Goal: Information Seeking & Learning: Learn about a topic

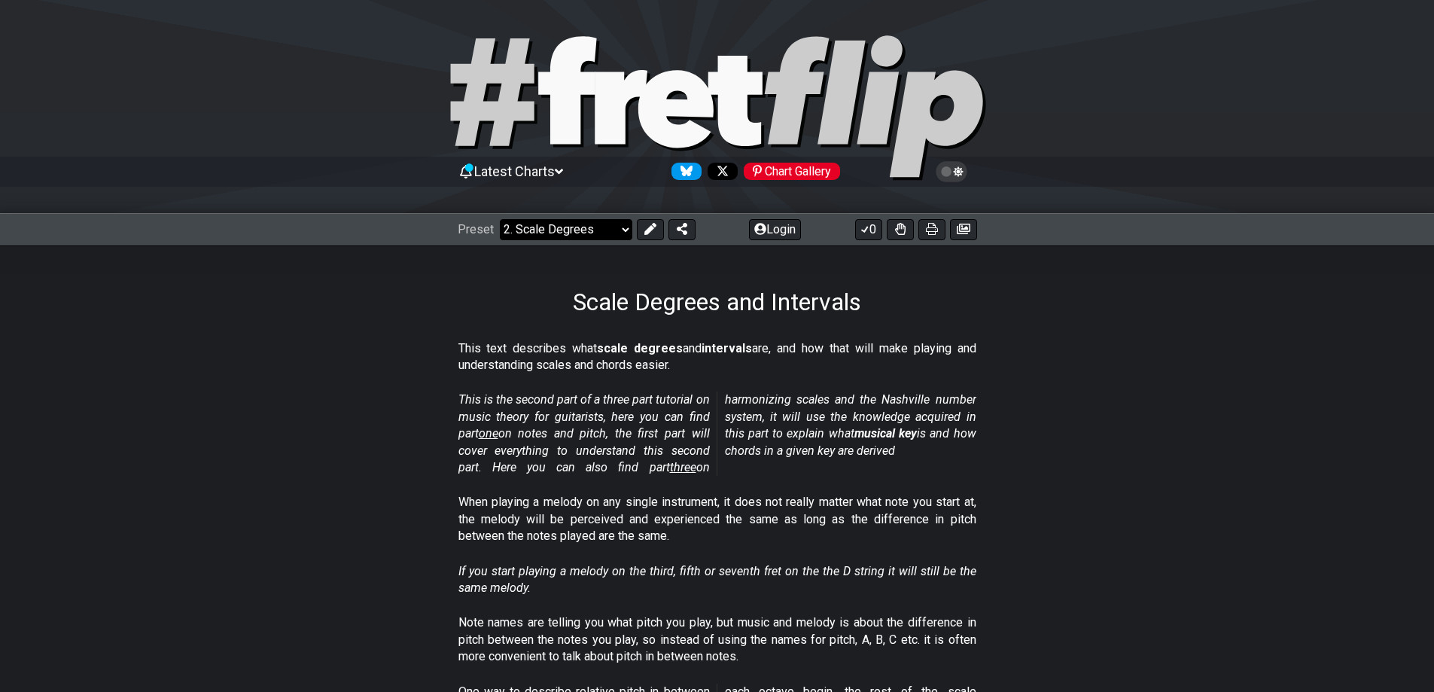
click at [582, 231] on select "Welcome to #fretflip! Initial Preset Custom Preset Minor Pentatonic Major Penta…" at bounding box center [566, 229] width 132 height 21
click at [500, 219] on select "Welcome to #fretflip! Initial Preset Custom Preset Minor Pentatonic Major Penta…" at bounding box center [566, 229] width 132 height 21
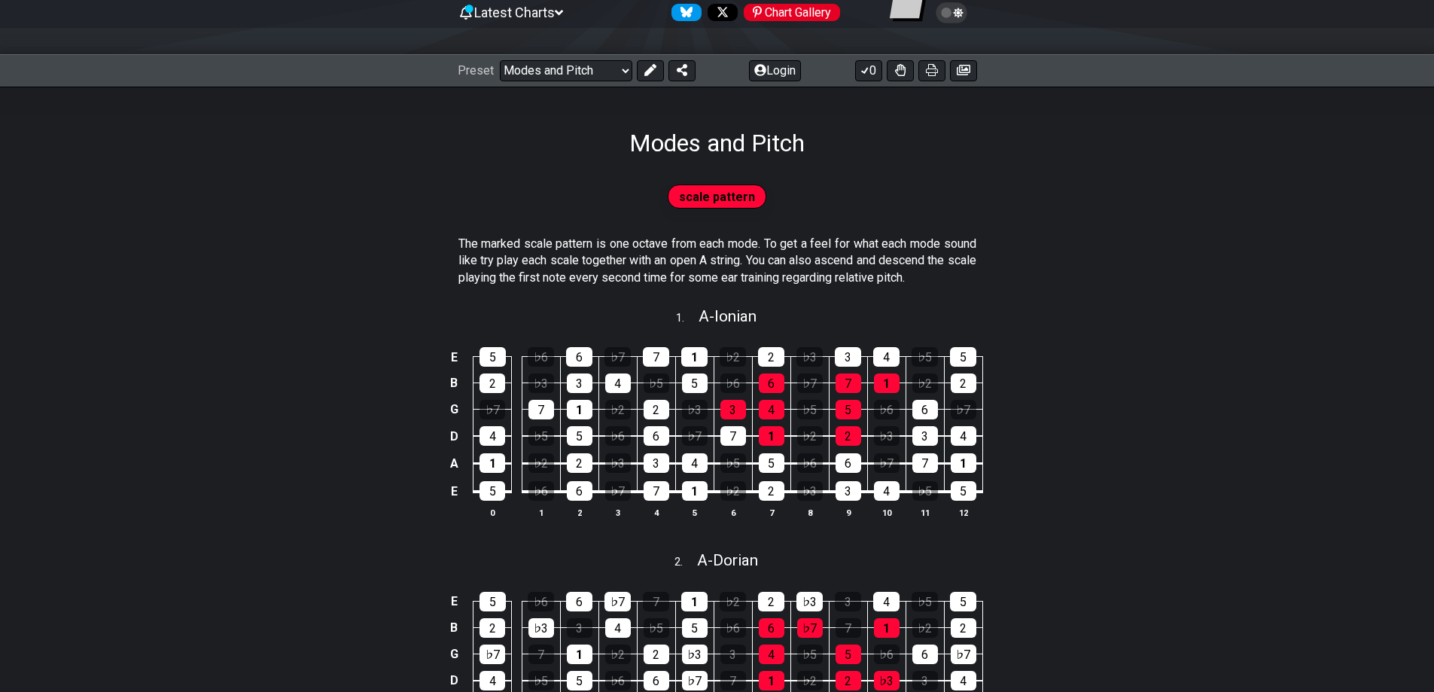
scroll to position [151, 0]
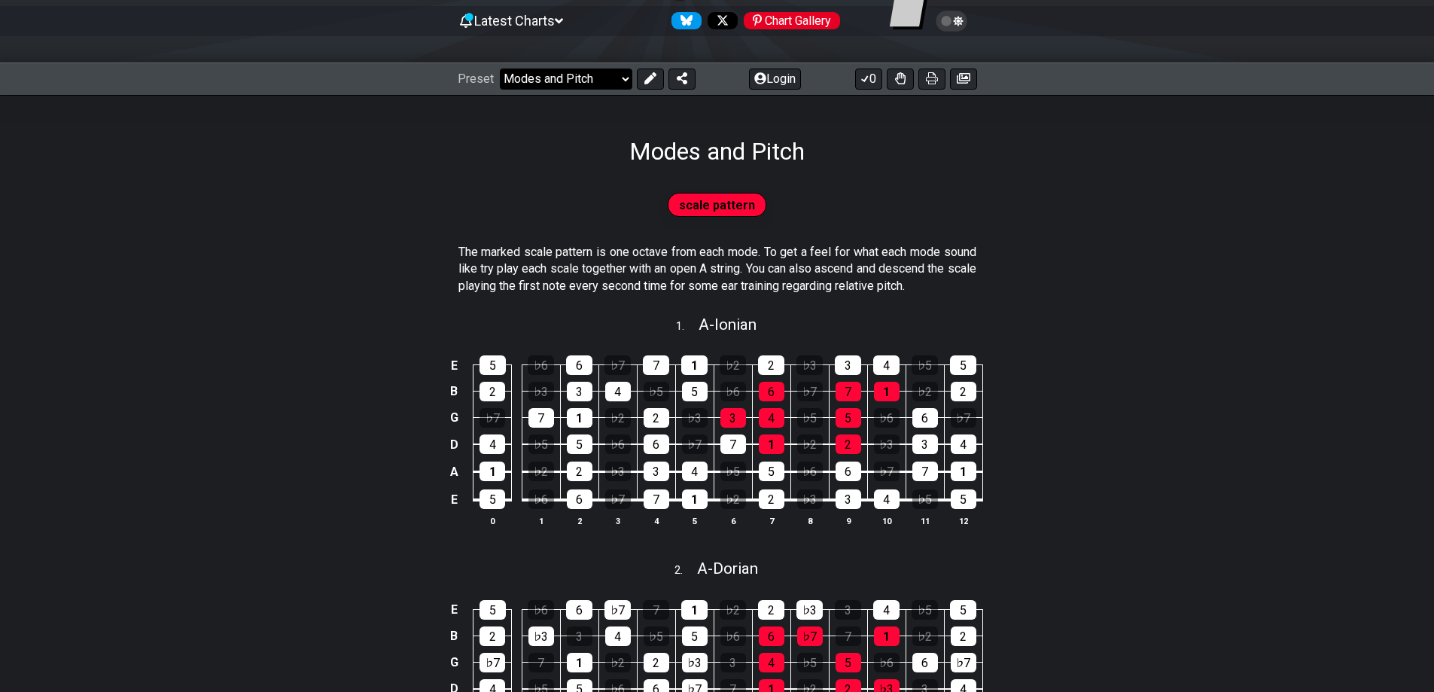
click at [573, 87] on select "Welcome to #fretflip! Initial Preset Custom Preset Minor Pentatonic Major Penta…" at bounding box center [566, 78] width 132 height 21
click at [500, 68] on select "Welcome to #fretflip! Initial Preset Custom Preset Minor Pentatonic Major Penta…" at bounding box center [566, 78] width 132 height 21
select select "/welcome"
select select "C"
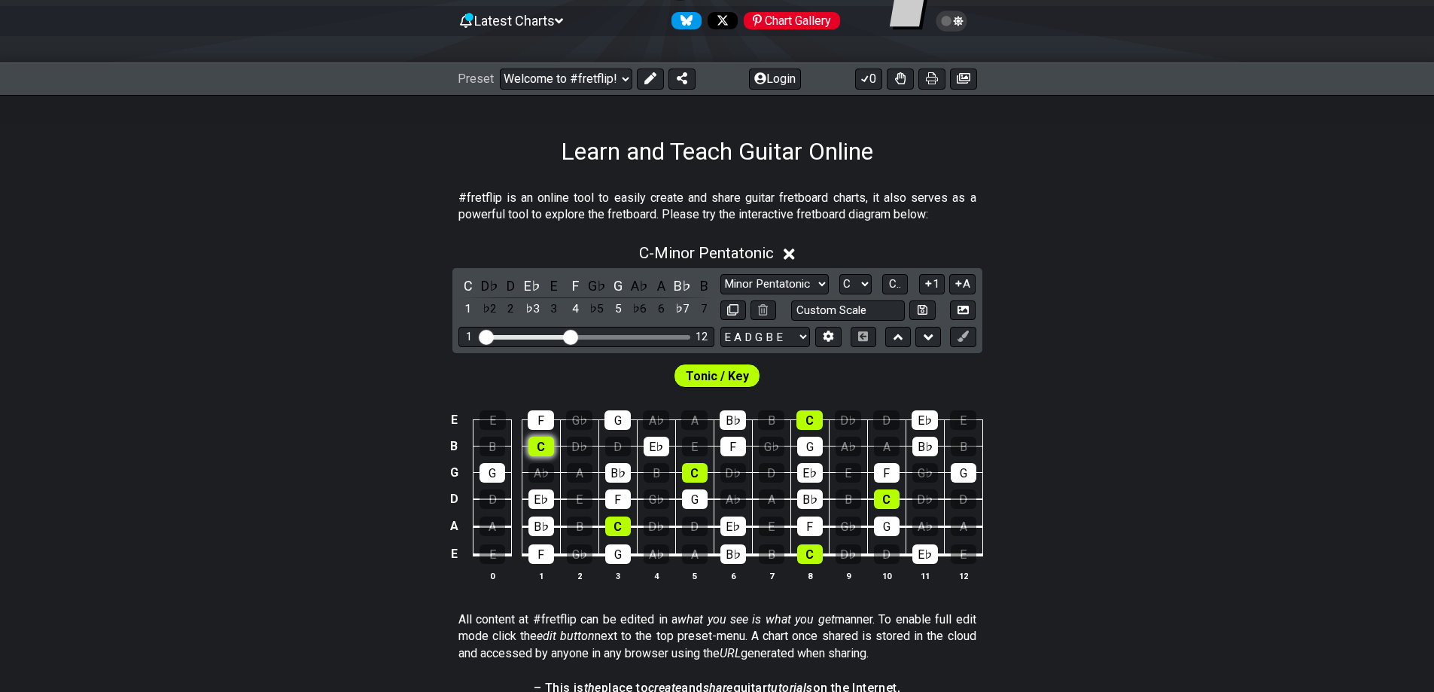
click at [537, 440] on div "C" at bounding box center [541, 446] width 26 height 20
click at [549, 416] on div "F" at bounding box center [541, 420] width 26 height 20
click at [617, 415] on div "G" at bounding box center [617, 420] width 26 height 20
click at [735, 418] on div "B♭" at bounding box center [732, 420] width 26 height 20
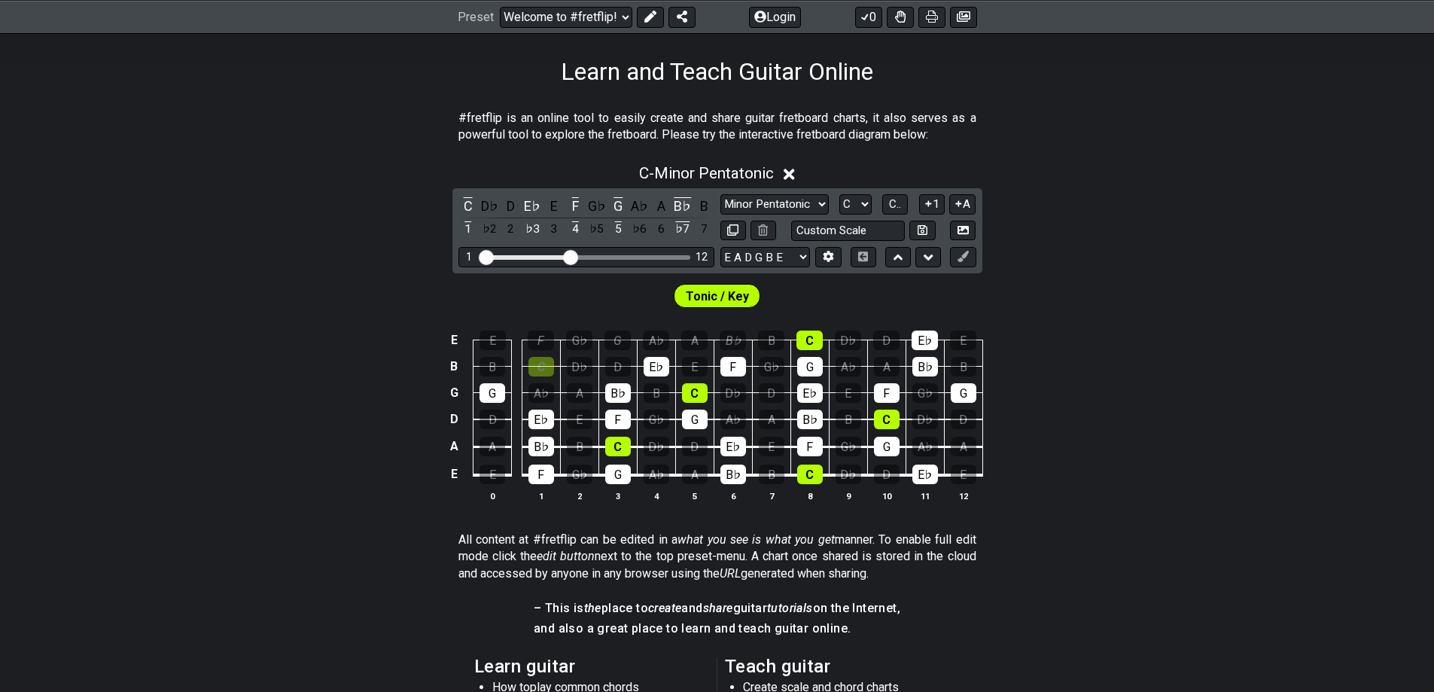
scroll to position [226, 0]
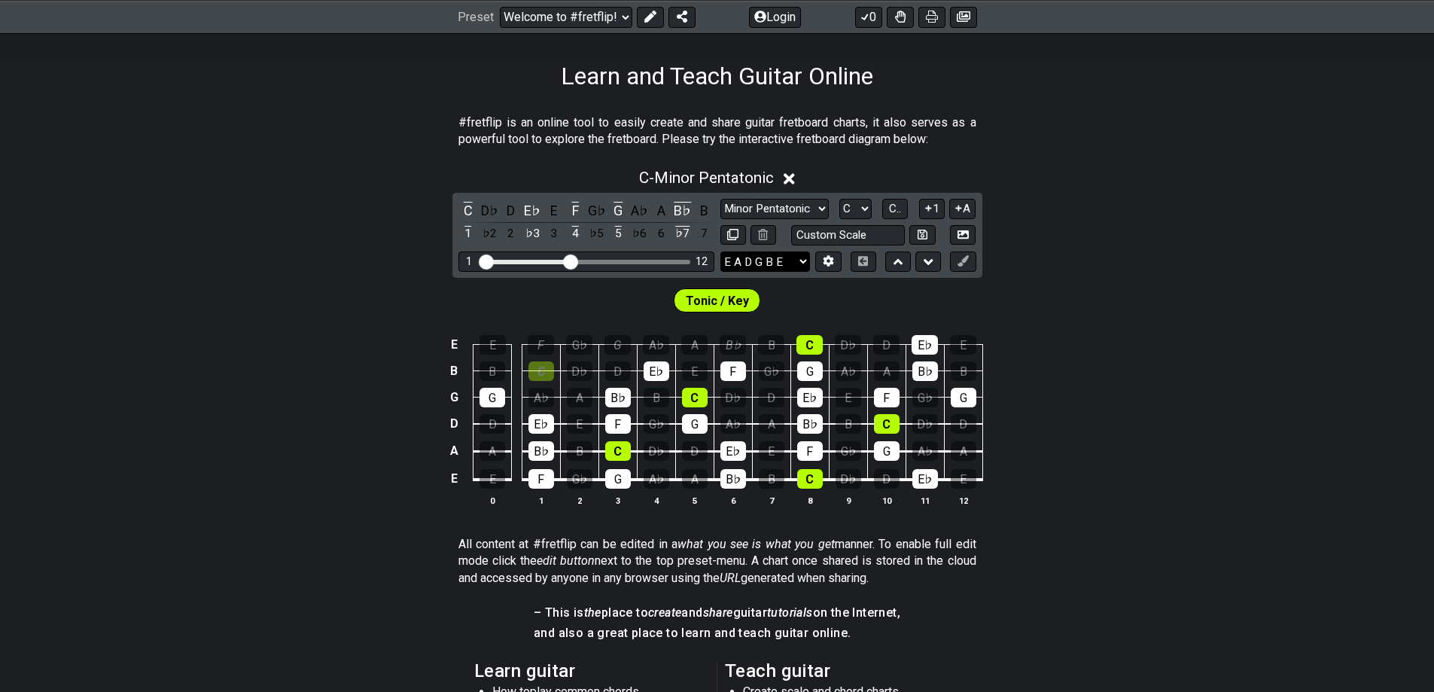
click at [765, 263] on select "E A D G B E E A D G B E E A D G B E B E A D F♯ B A D G C E A D A D G B E E♭ A♭ …" at bounding box center [765, 261] width 90 height 20
click at [720, 251] on select "E A D G B E E A D G B E E A D G B E B E A D F♯ B A D G C E A D A D G B E E♭ A♭ …" at bounding box center [765, 261] width 90 height 20
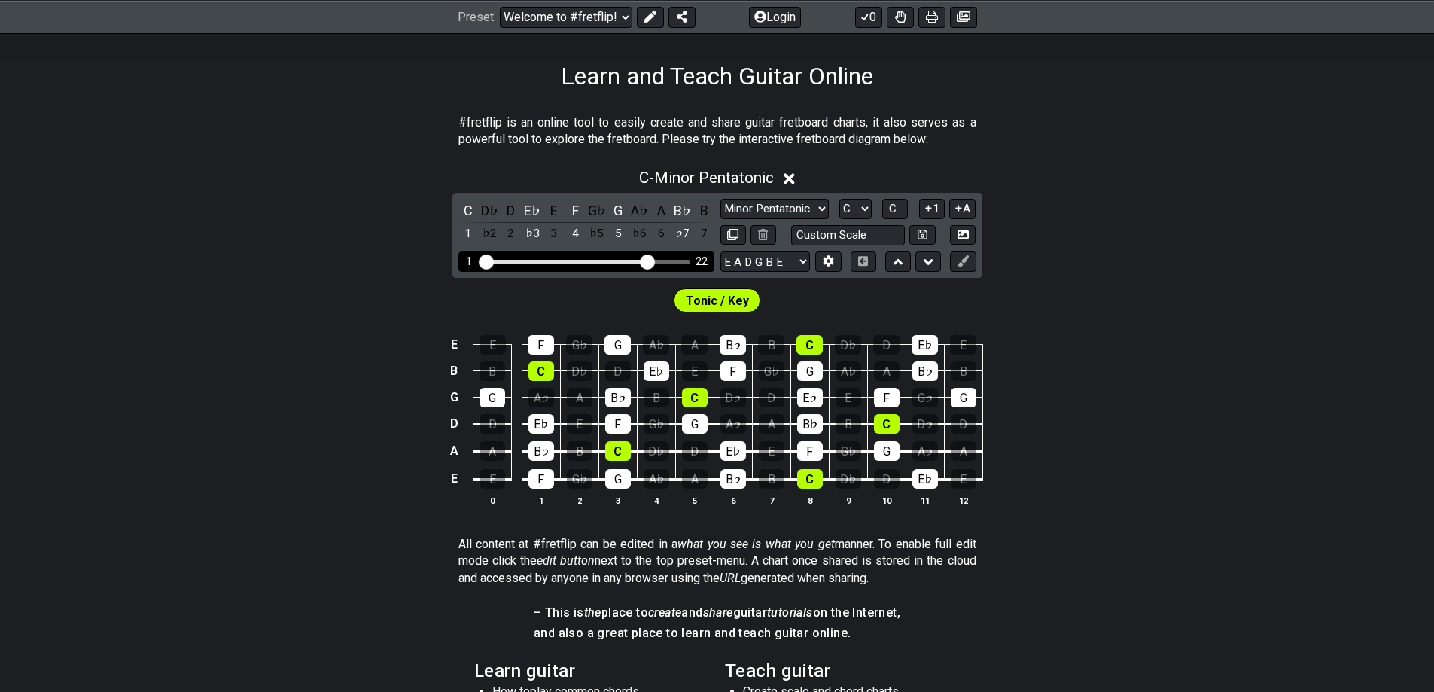
drag, startPoint x: 569, startPoint y: 260, endPoint x: 647, endPoint y: 278, distance: 80.2
click at [647, 260] on input "Visible fret range" at bounding box center [586, 260] width 214 height 0
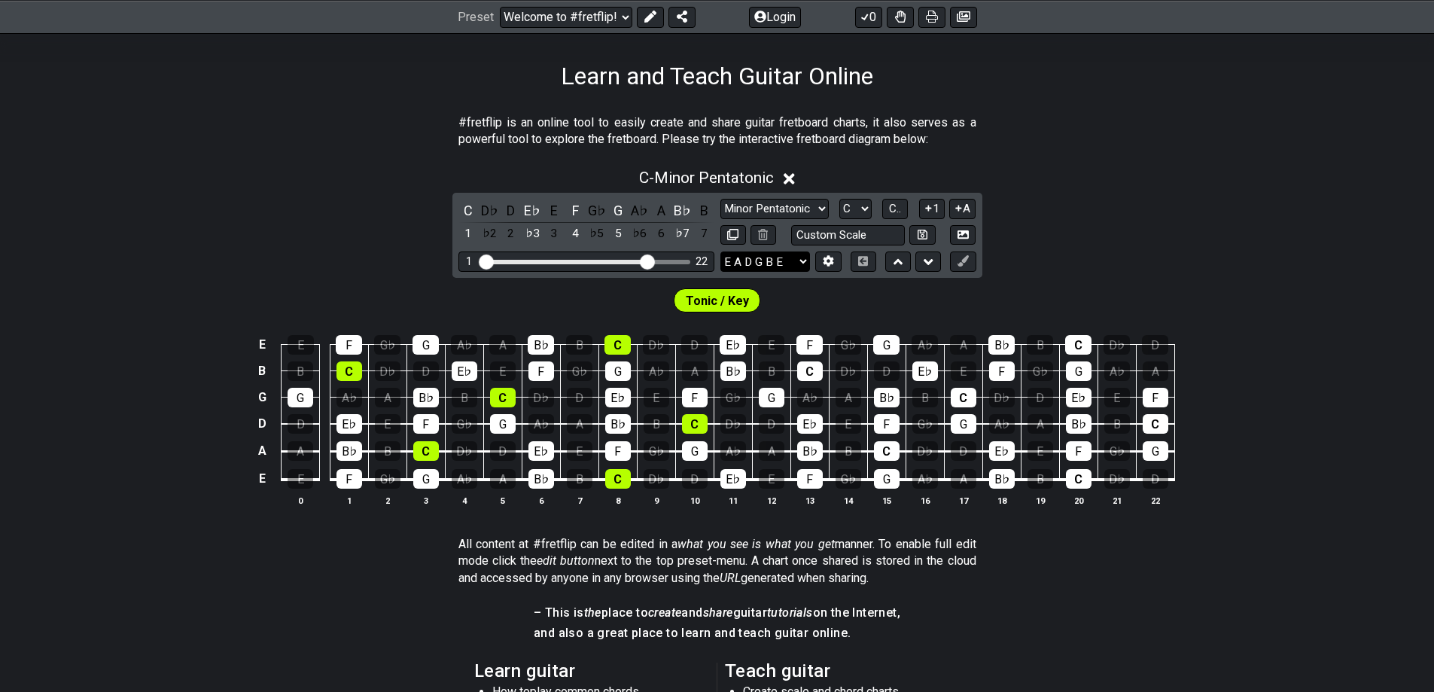
click at [779, 269] on select "E A D G B E E A D G B E E A D G B E B E A D F♯ B A D G C E A D A D G B E E♭ A♭ …" at bounding box center [765, 261] width 90 height 20
select select "E A D G B E"
click at [720, 251] on select "E A D G B E E A D G B E E A D G B E B E A D F♯ B A D G C E A D A D G B E E♭ A♭ …" at bounding box center [765, 261] width 90 height 20
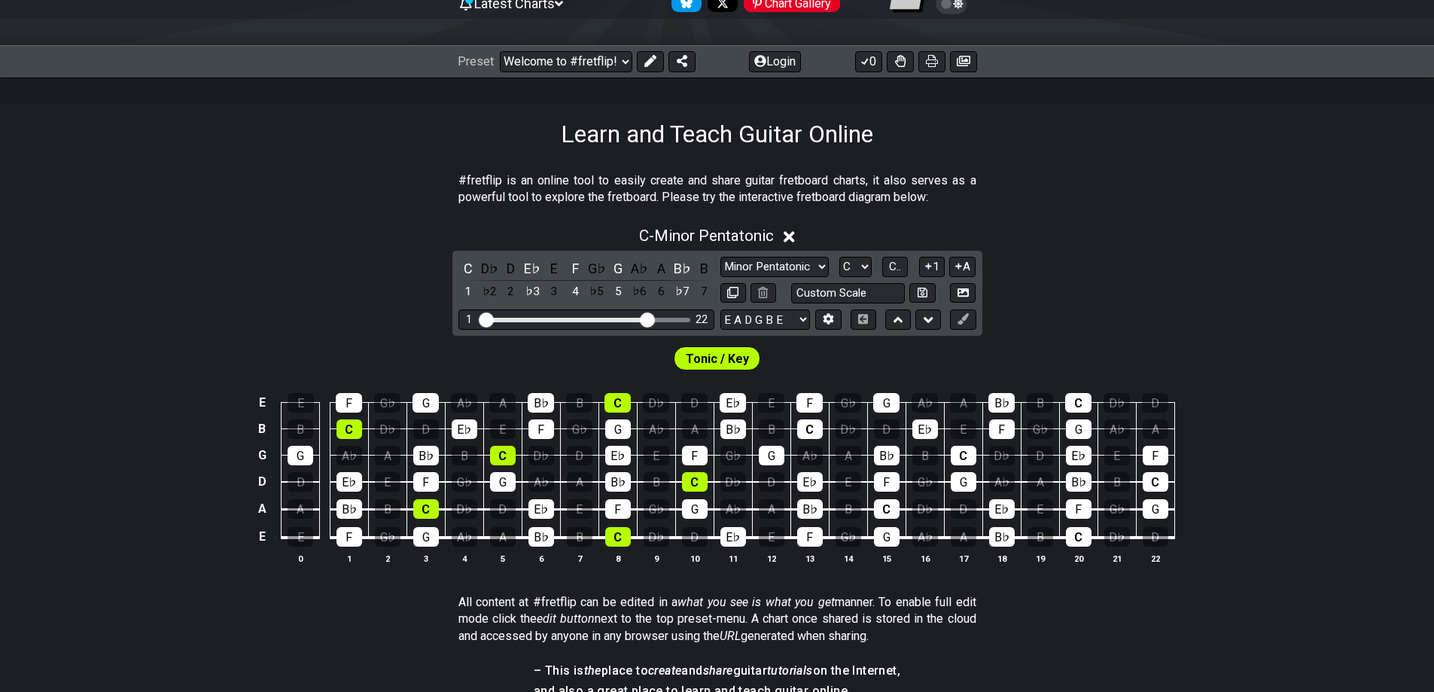
scroll to position [148, 0]
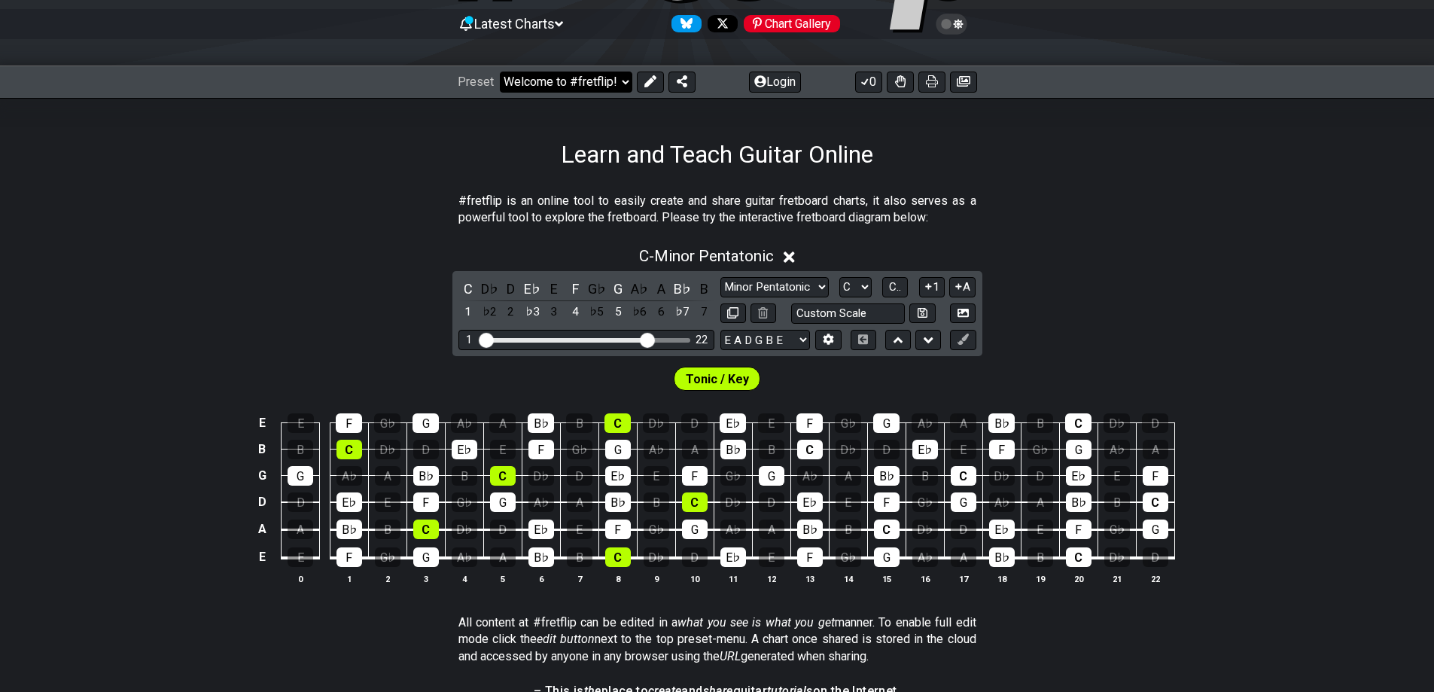
click at [539, 76] on select "Welcome to #fretflip! Initial Preset Custom Preset Minor Pentatonic Major Penta…" at bounding box center [566, 81] width 132 height 21
click at [500, 71] on select "Welcome to #fretflip! Initial Preset Custom Preset Minor Pentatonic Major Penta…" at bounding box center [566, 81] width 132 height 21
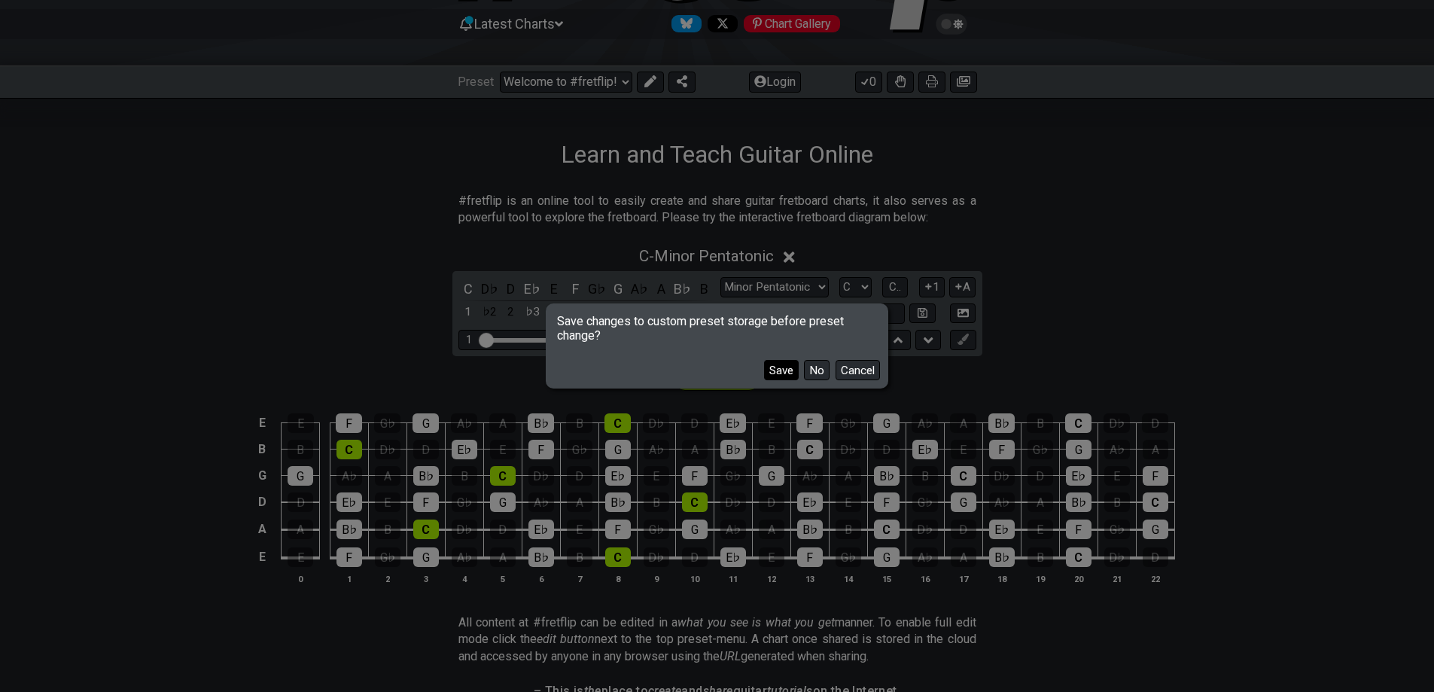
click at [786, 378] on button "Save" at bounding box center [781, 370] width 35 height 20
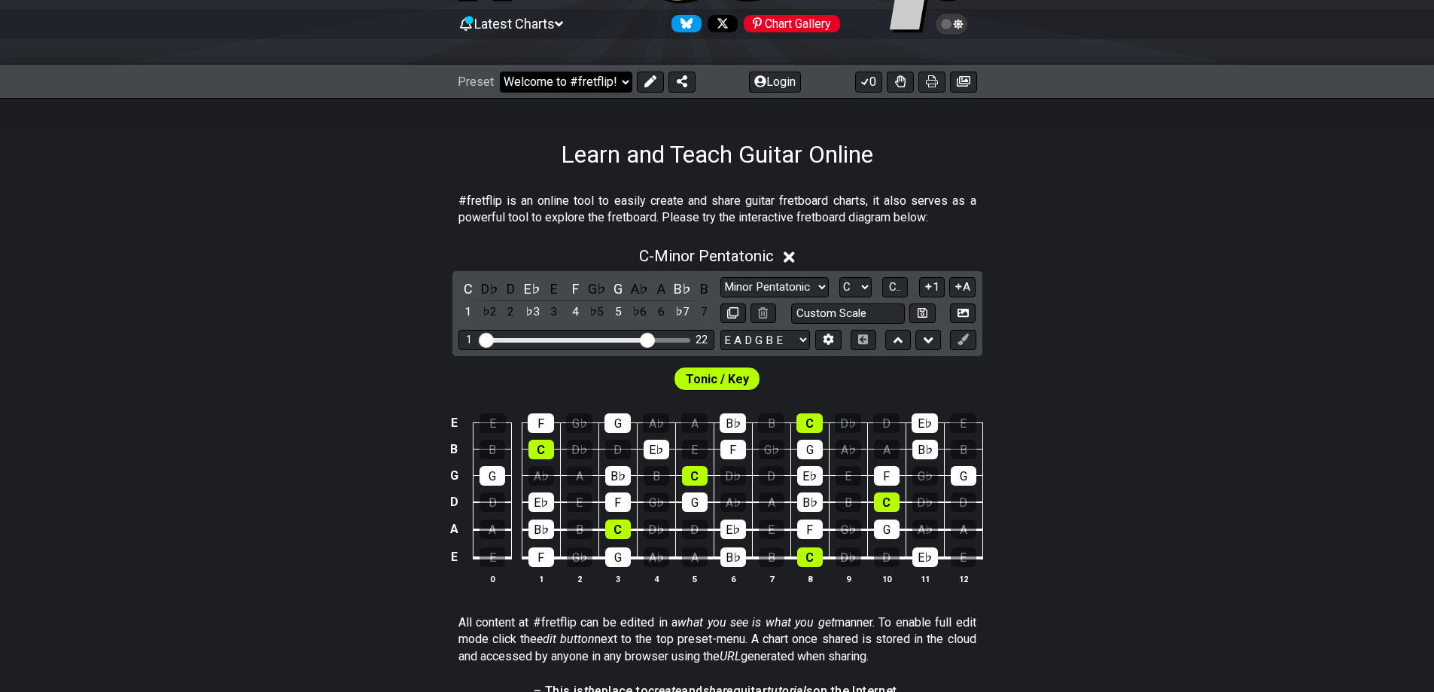
click at [582, 75] on select "Welcome to #fretflip! Initial Preset Learn and Teach Guitar Online Minor Pentat…" at bounding box center [566, 81] width 132 height 21
click at [500, 71] on select "Welcome to #fretflip! Initial Preset Learn and Teach Guitar Online Minor Pentat…" at bounding box center [566, 81] width 132 height 21
select select "/minor-pentatonic"
select select "C"
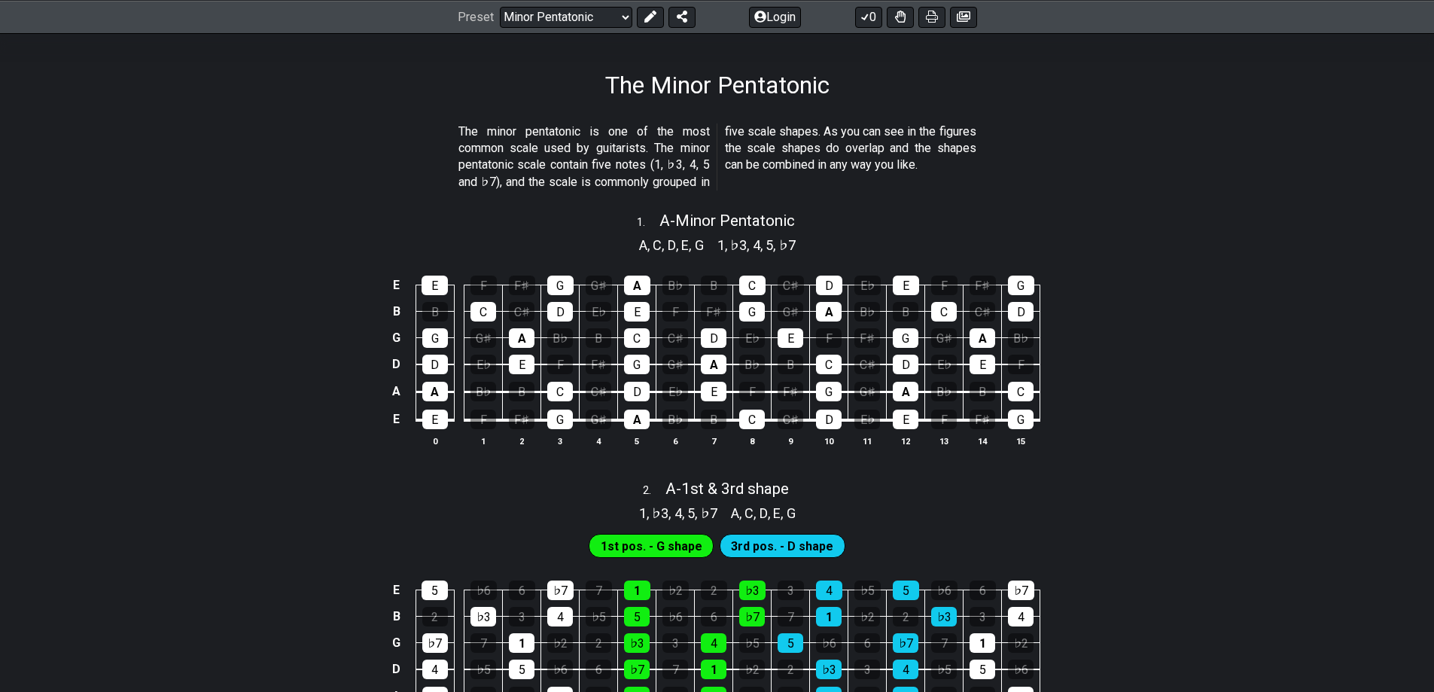
scroll to position [223, 0]
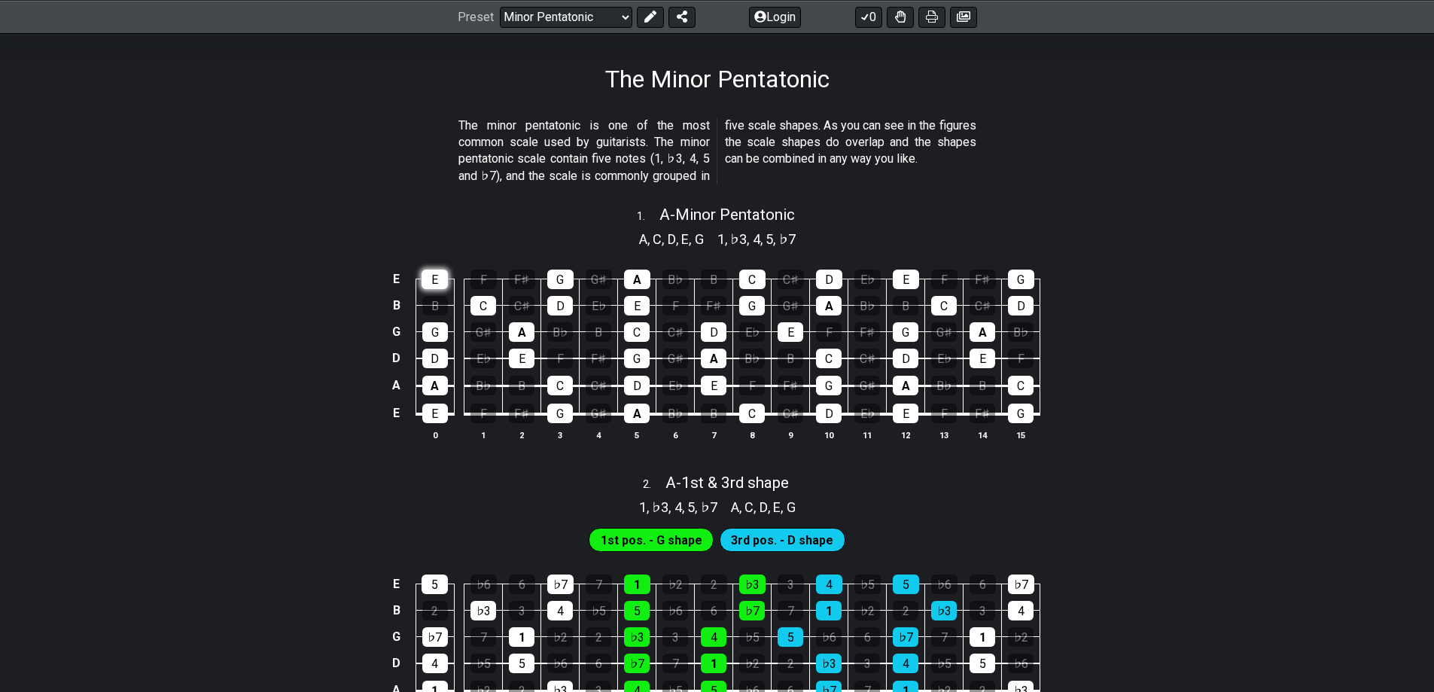
click at [428, 278] on div "E" at bounding box center [434, 279] width 26 height 20
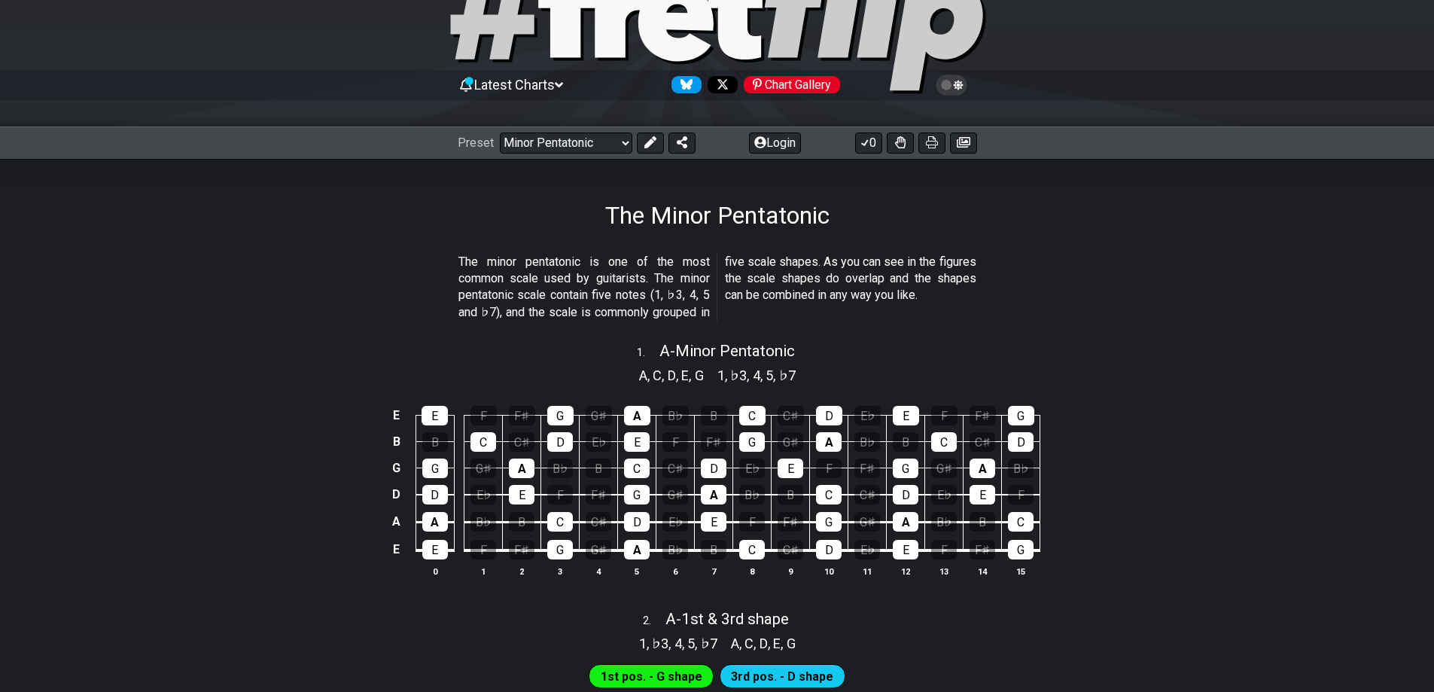
scroll to position [72, 0]
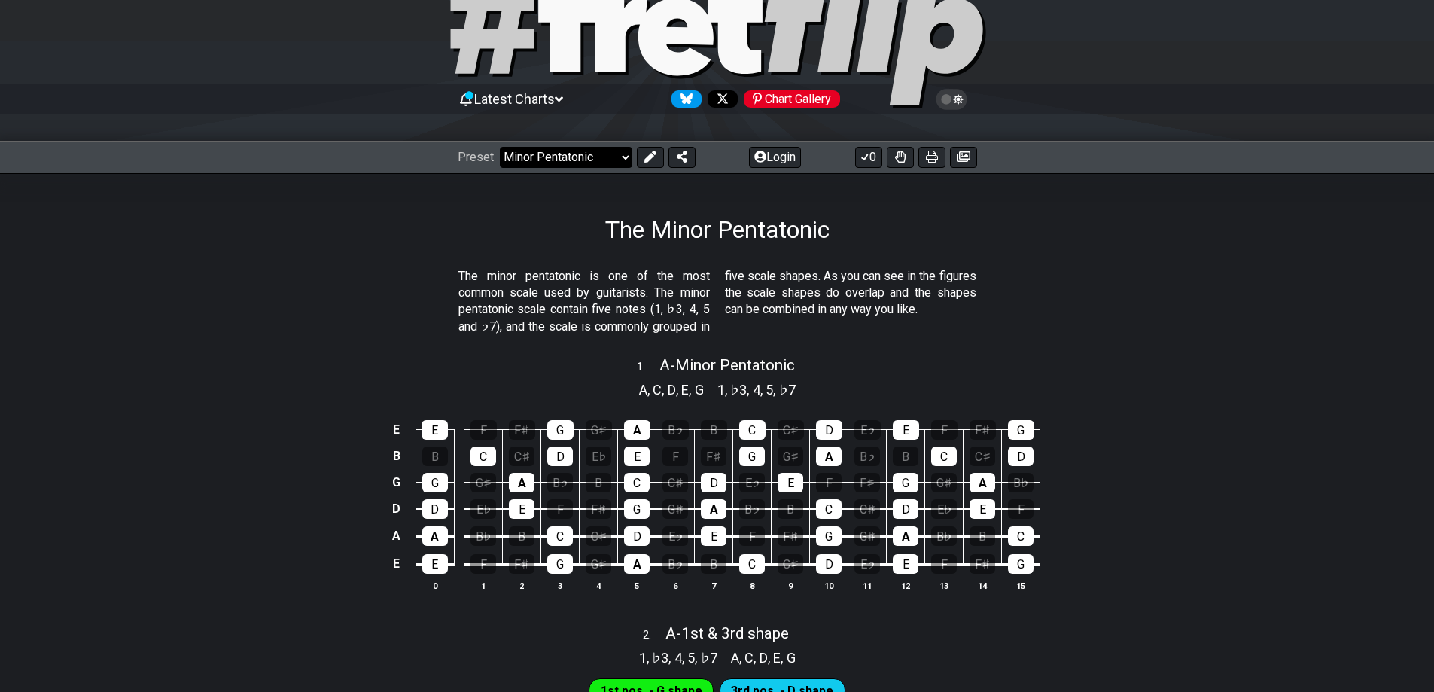
click at [562, 155] on select "Welcome to #fretflip! Initial Preset Learn and Teach Guitar Online Minor Pentat…" at bounding box center [566, 157] width 132 height 21
click at [500, 147] on select "Welcome to #fretflip! Initial Preset Learn and Teach Guitar Online Minor Pentat…" at bounding box center [566, 157] width 132 height 21
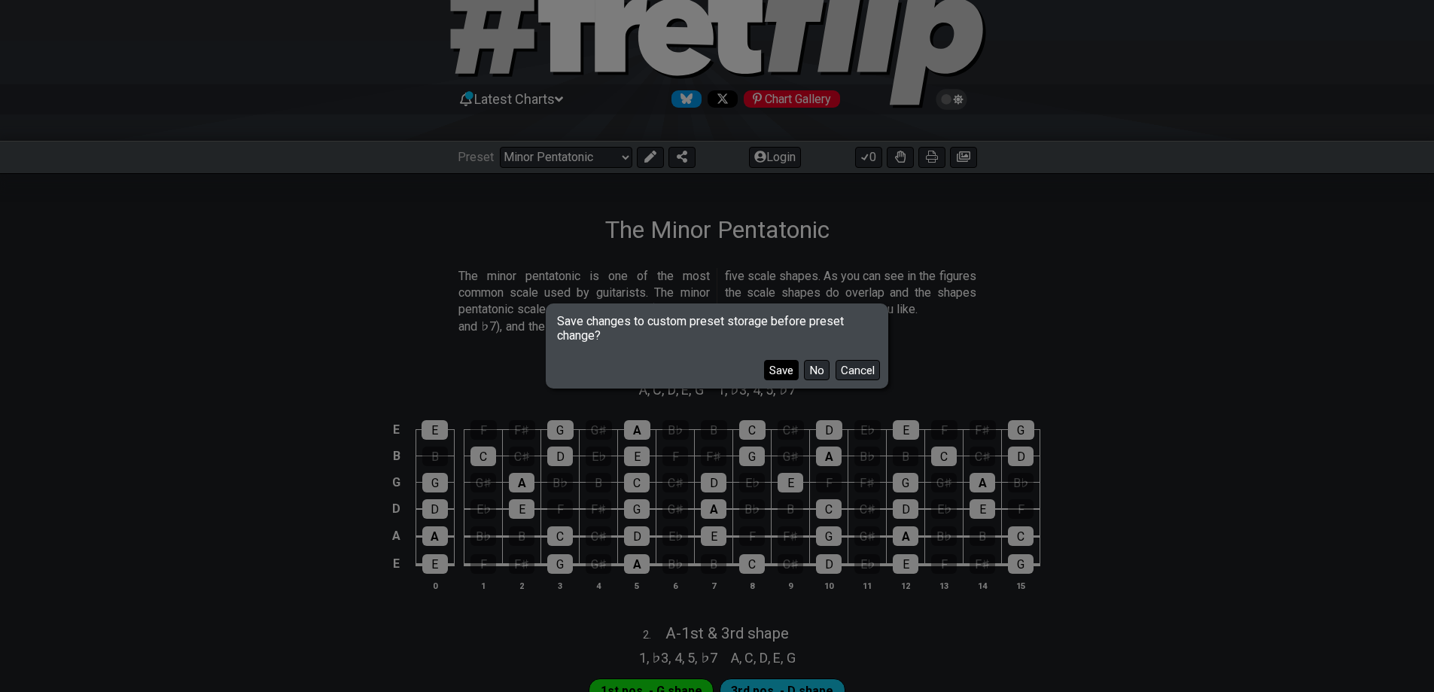
click at [784, 376] on button "Save" at bounding box center [781, 370] width 35 height 20
select select "/welcome"
select select "C"
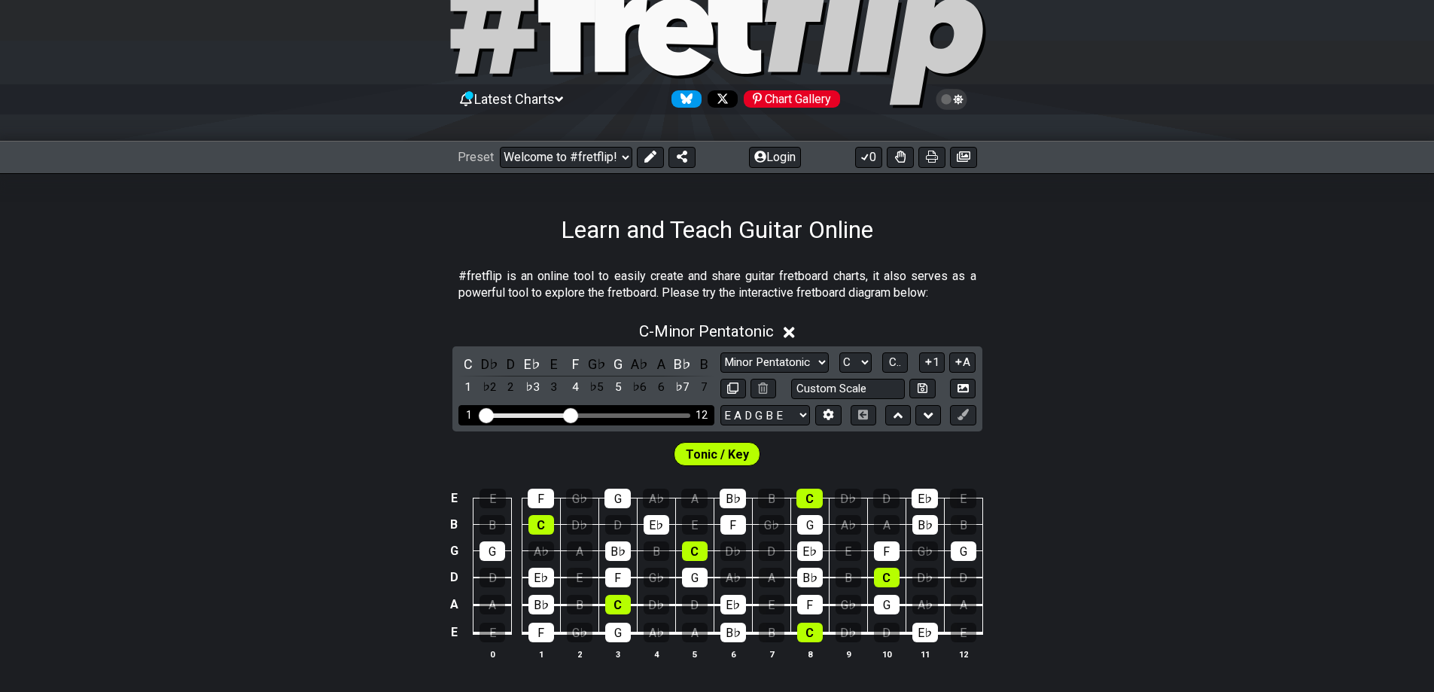
drag, startPoint x: 578, startPoint y: 419, endPoint x: 604, endPoint y: 416, distance: 25.8
click at [604, 416] on div "1 12" at bounding box center [586, 415] width 256 height 20
drag, startPoint x: 570, startPoint y: 412, endPoint x: 644, endPoint y: 418, distance: 74.7
click at [644, 414] on input "Visible fret range" at bounding box center [586, 414] width 214 height 0
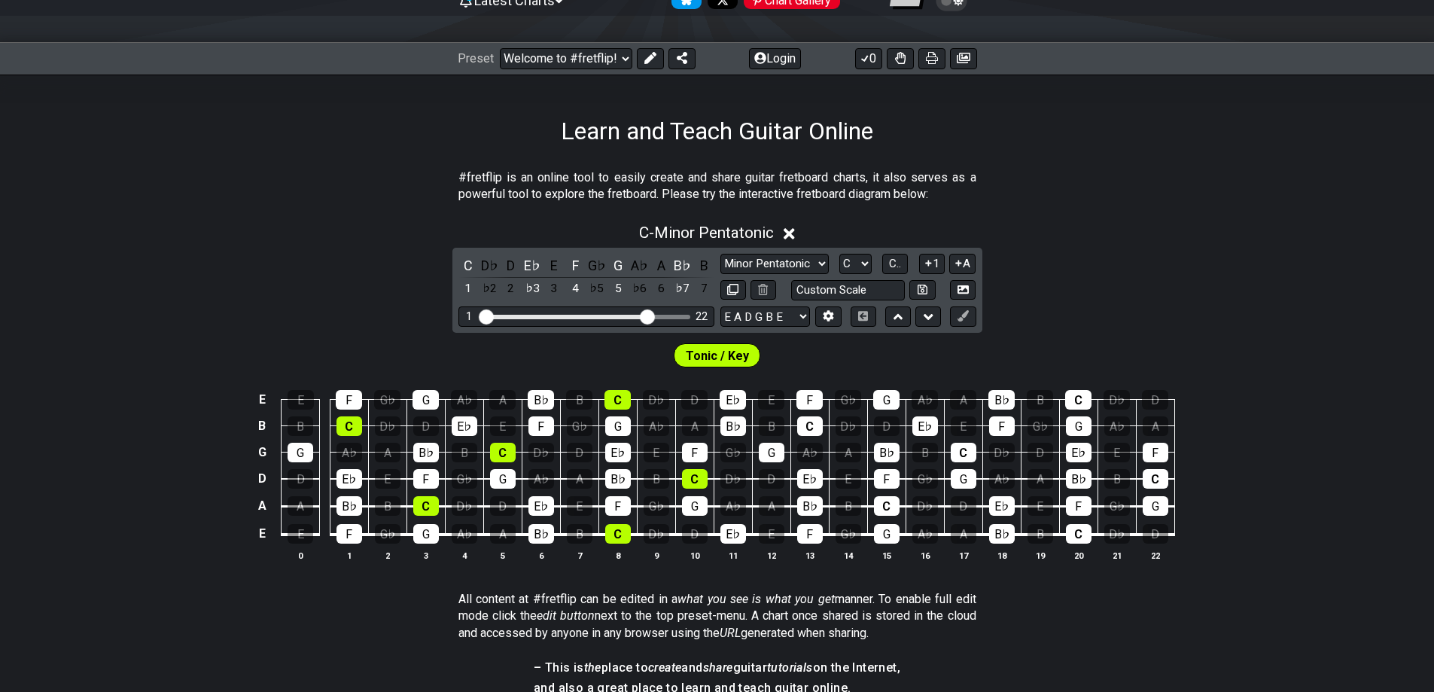
scroll to position [223, 0]
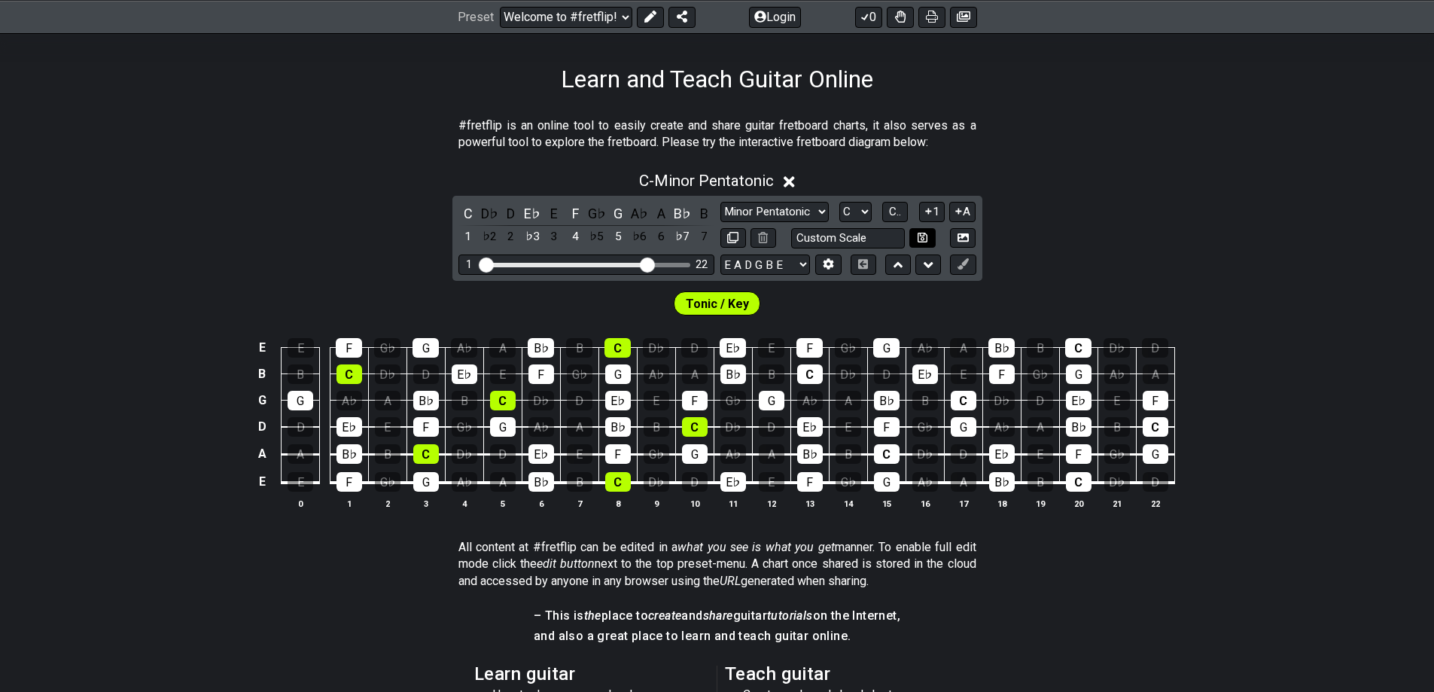
click at [923, 236] on icon at bounding box center [922, 237] width 10 height 11
select select "Custom Scale"
click at [774, 204] on select "Minor Pentatonic Custom Scale Minor Pentatonic Major Pentatonic Minor Blues Maj…" at bounding box center [774, 212] width 108 height 20
drag, startPoint x: 1081, startPoint y: 267, endPoint x: 940, endPoint y: 271, distance: 141.5
click at [1075, 271] on div "C - Custom Scale C D♭ D E♭ E F G♭ G A♭ A B♭ B 1 ♭2 2 ♭3 3 4 ♭5 5 ♭6 6 ♭7 7 Mino…" at bounding box center [717, 346] width 1434 height 367
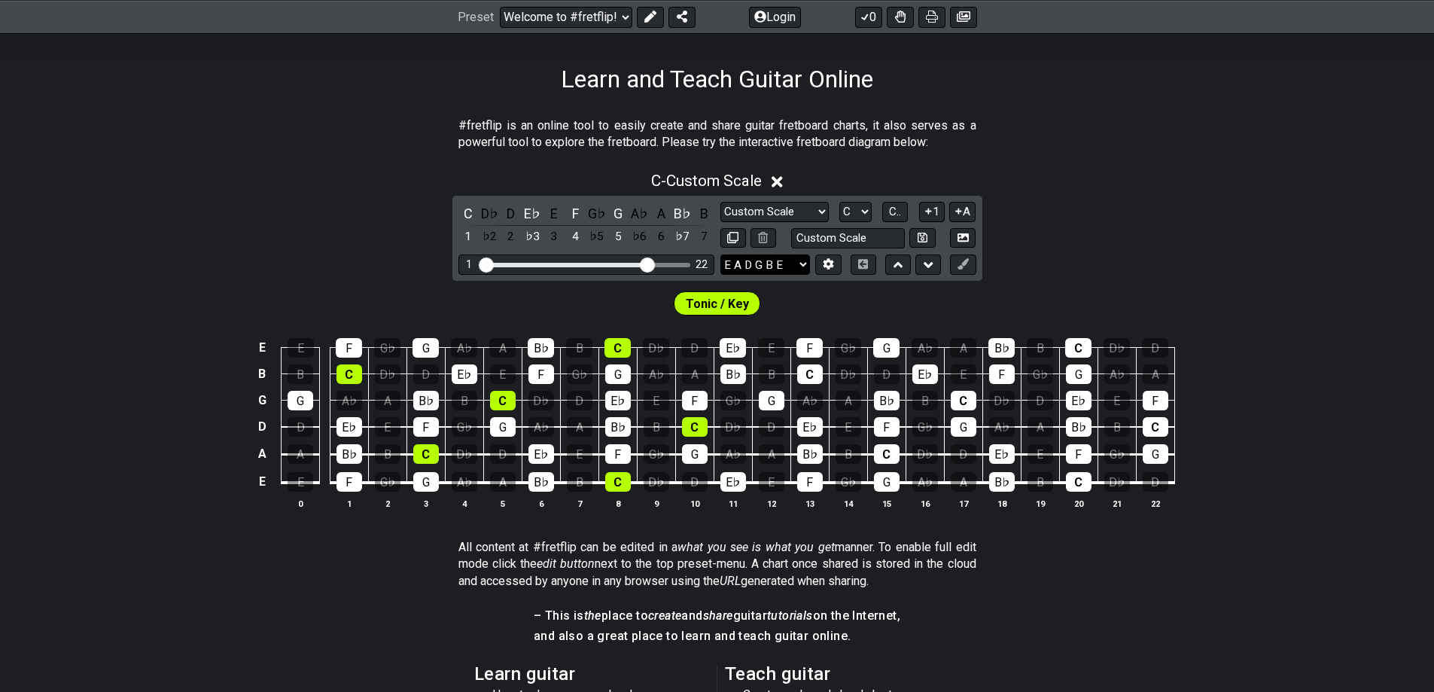
click at [740, 262] on select "E A D G B E E A D G B E E A D G B E B E A D F♯ B A D G C E A D A D G B E E♭ A♭ …" at bounding box center [765, 264] width 90 height 20
click at [740, 263] on select "E A D G B E E A D G B E E A D G B E B E A D F♯ B A D G C E A D A D G B E E♭ A♭ …" at bounding box center [765, 264] width 90 height 20
click at [741, 214] on select "Minor Pentatonic Custom Scale Minor Pentatonic Major Pentatonic Minor Blues Maj…" at bounding box center [774, 212] width 108 height 20
click at [1098, 266] on div "C - Custom Scale C D♭ D E♭ E F G♭ G A♭ A B♭ B 1 ♭2 2 ♭3 3 4 ♭5 5 ♭6 6 ♭7 7 Mino…" at bounding box center [717, 346] width 1434 height 367
click at [552, 17] on select "Welcome to #fretflip! Initial Preset The Minor Pentatonic Minor Pentatonic Majo…" at bounding box center [566, 16] width 132 height 21
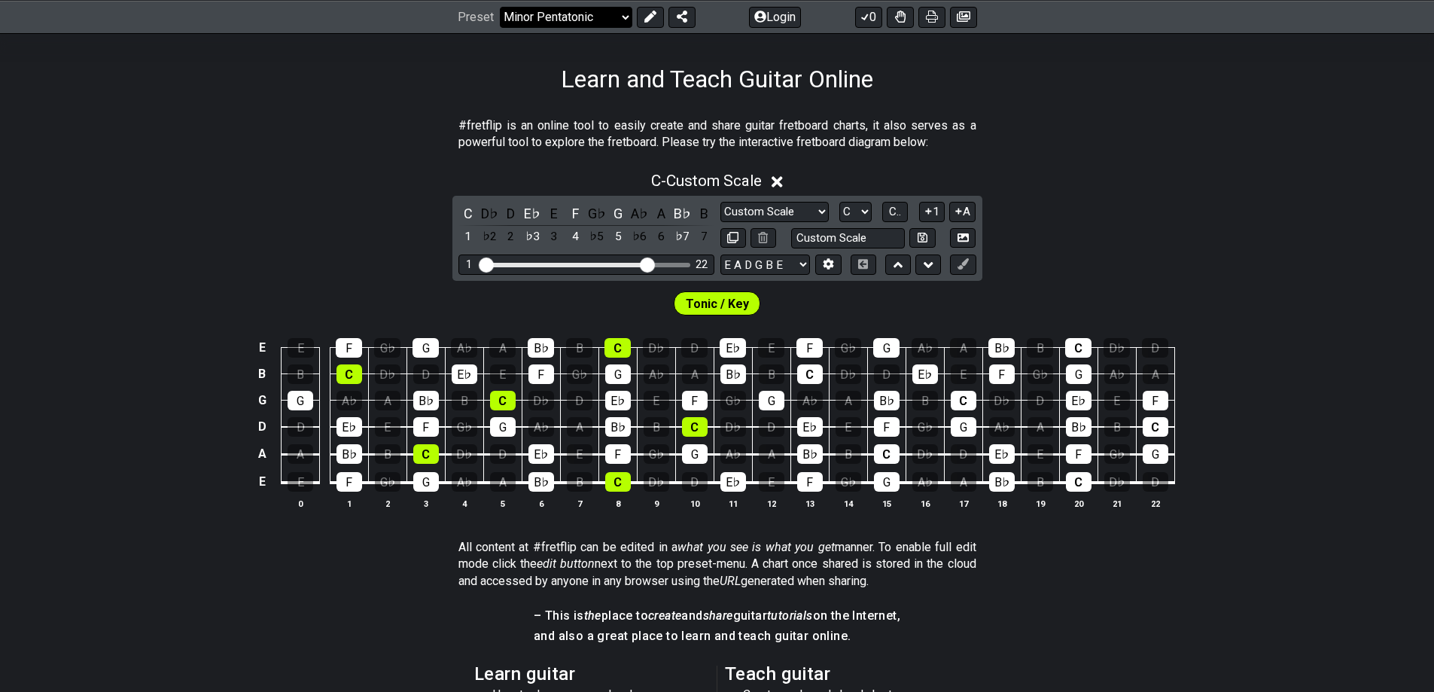
click at [500, 6] on select "Welcome to #fretflip! Initial Preset The Minor Pentatonic Minor Pentatonic Majo…" at bounding box center [566, 16] width 132 height 21
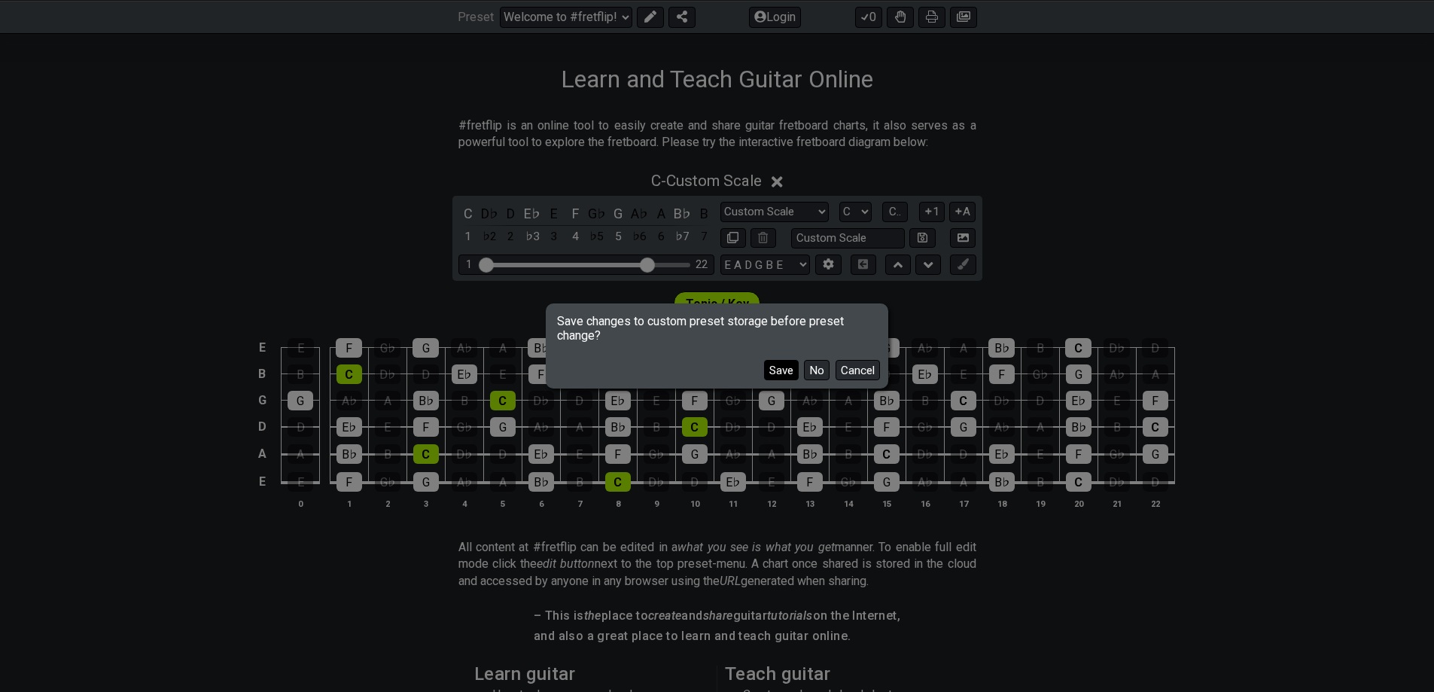
click at [776, 380] on button "Save" at bounding box center [781, 370] width 35 height 20
select select "/minor-pentatonic"
select select "C"
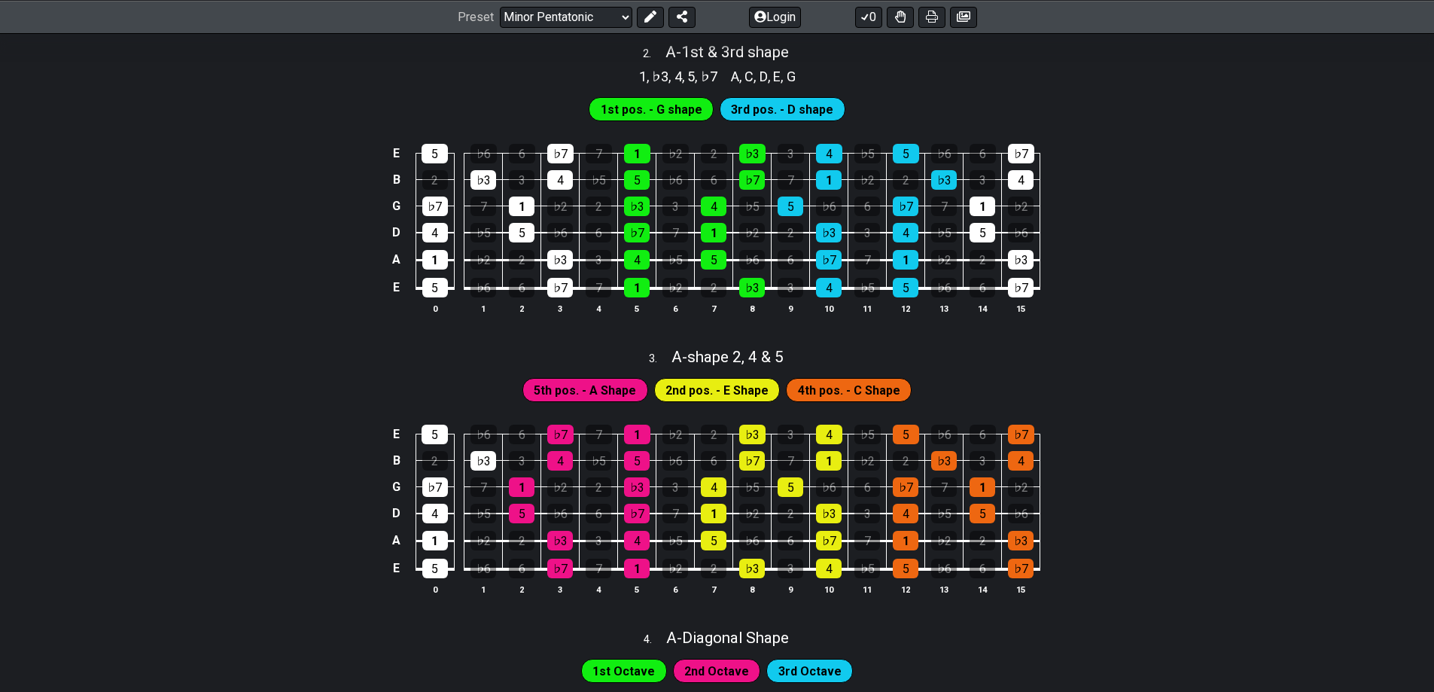
scroll to position [674, 0]
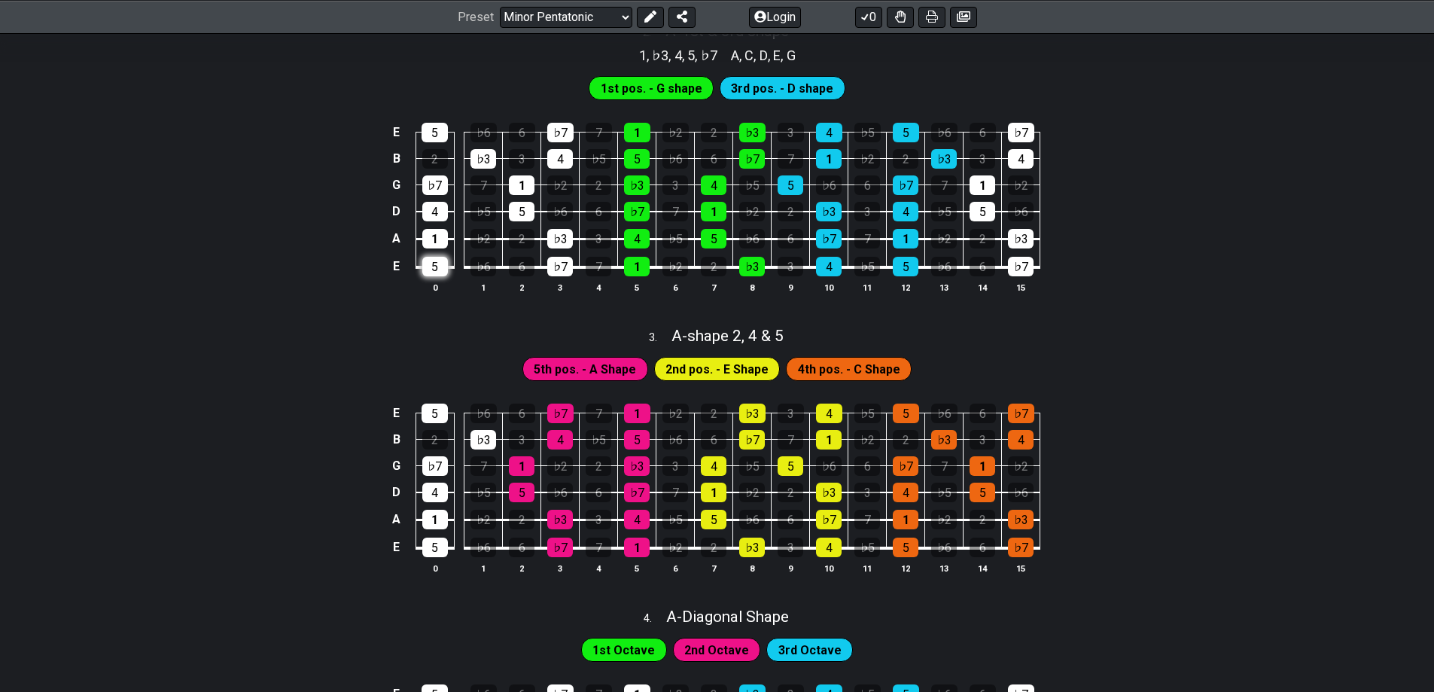
click at [428, 264] on div "5" at bounding box center [435, 267] width 26 height 20
click at [428, 263] on div "5" at bounding box center [435, 267] width 26 height 20
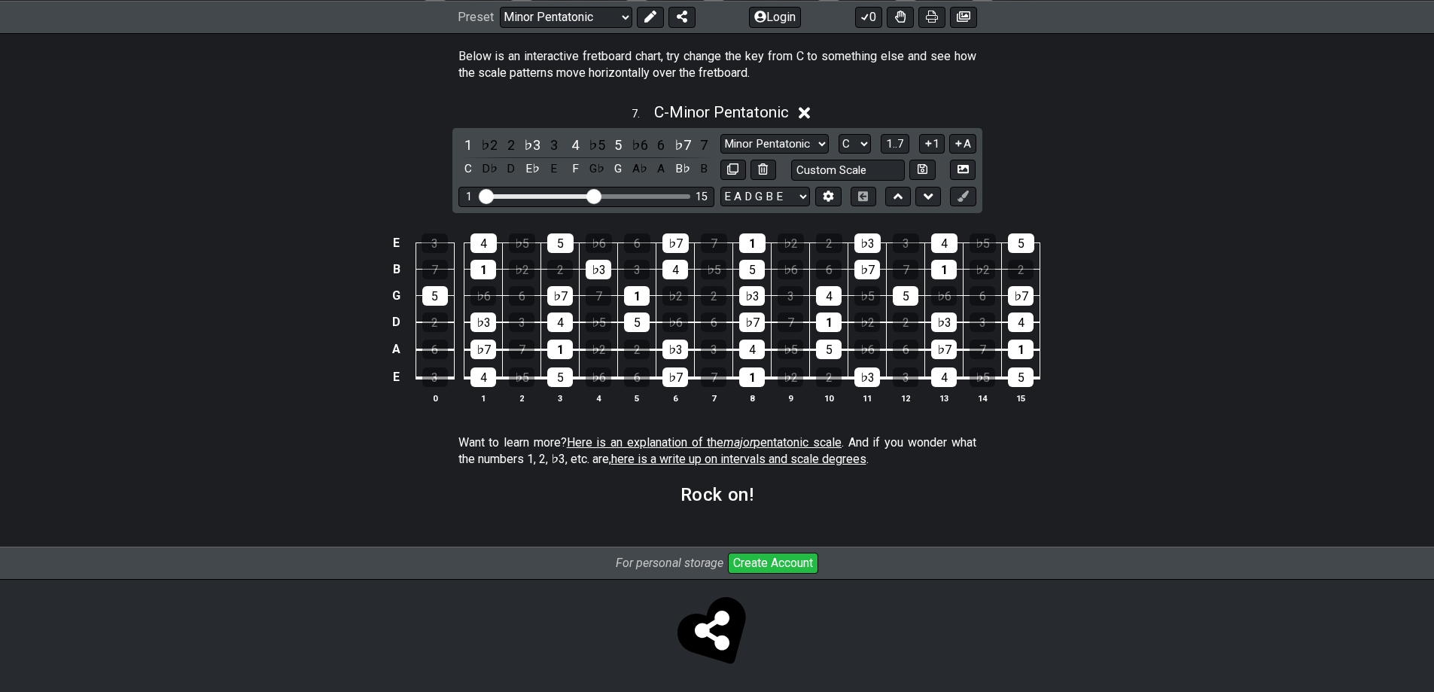
scroll to position [2072, 0]
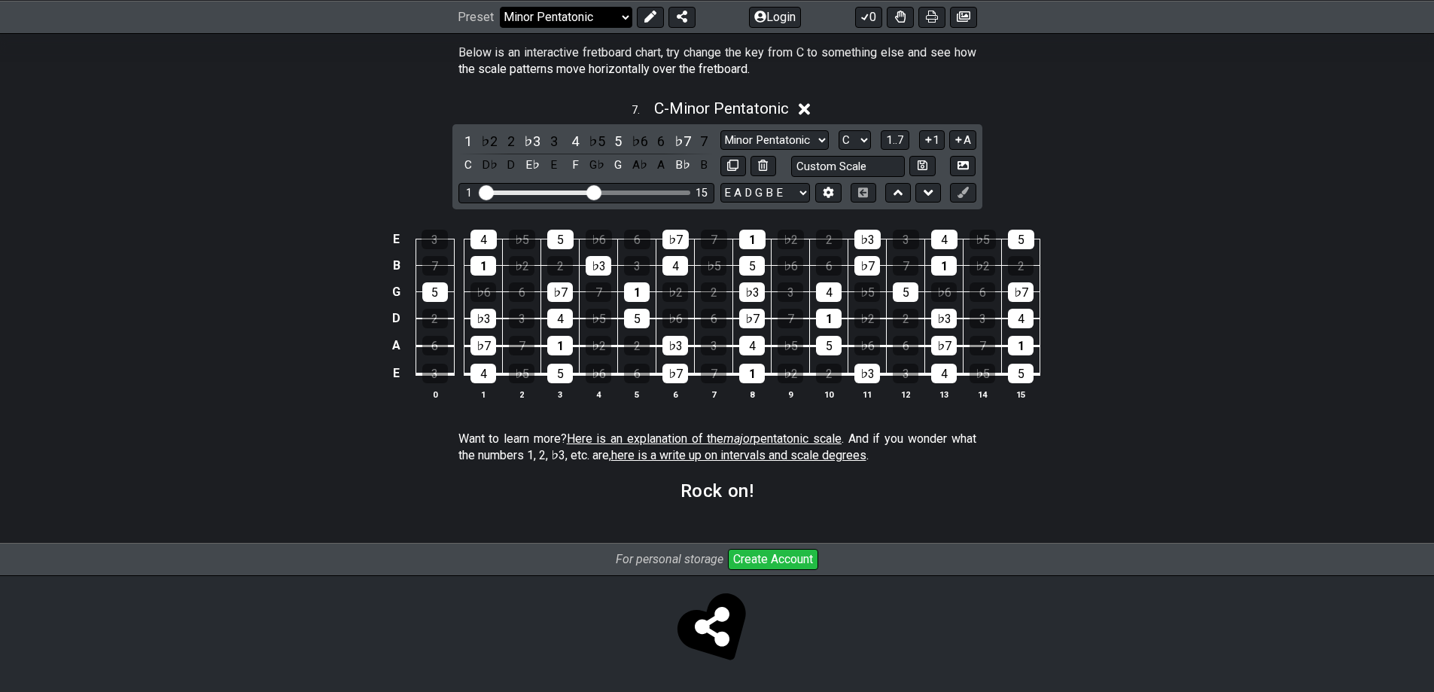
click at [568, 14] on select "Welcome to #fretflip! Initial Preset Learn and Teach Guitar Online Minor Pentat…" at bounding box center [566, 16] width 132 height 21
click at [500, 6] on select "Welcome to #fretflip! Initial Preset Learn and Teach Guitar Online Minor Pentat…" at bounding box center [566, 16] width 132 height 21
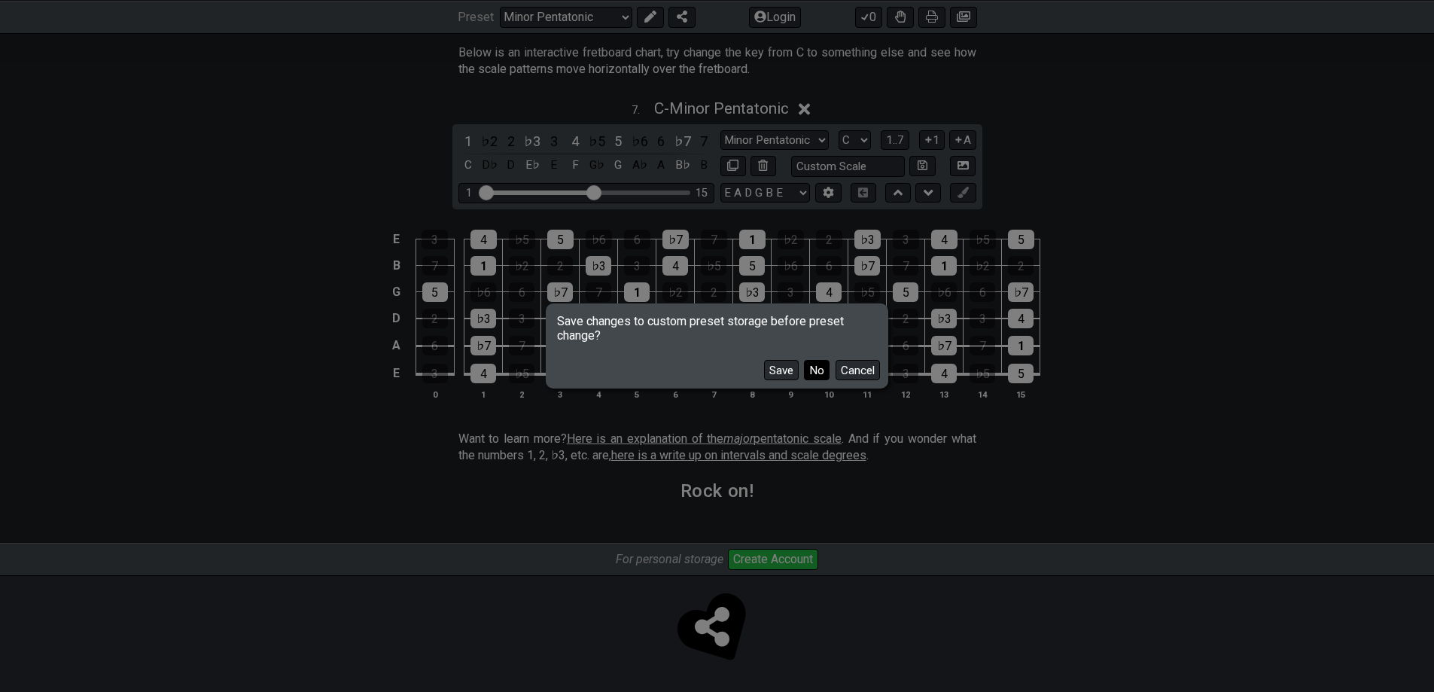
click at [817, 370] on button "No" at bounding box center [817, 370] width 26 height 20
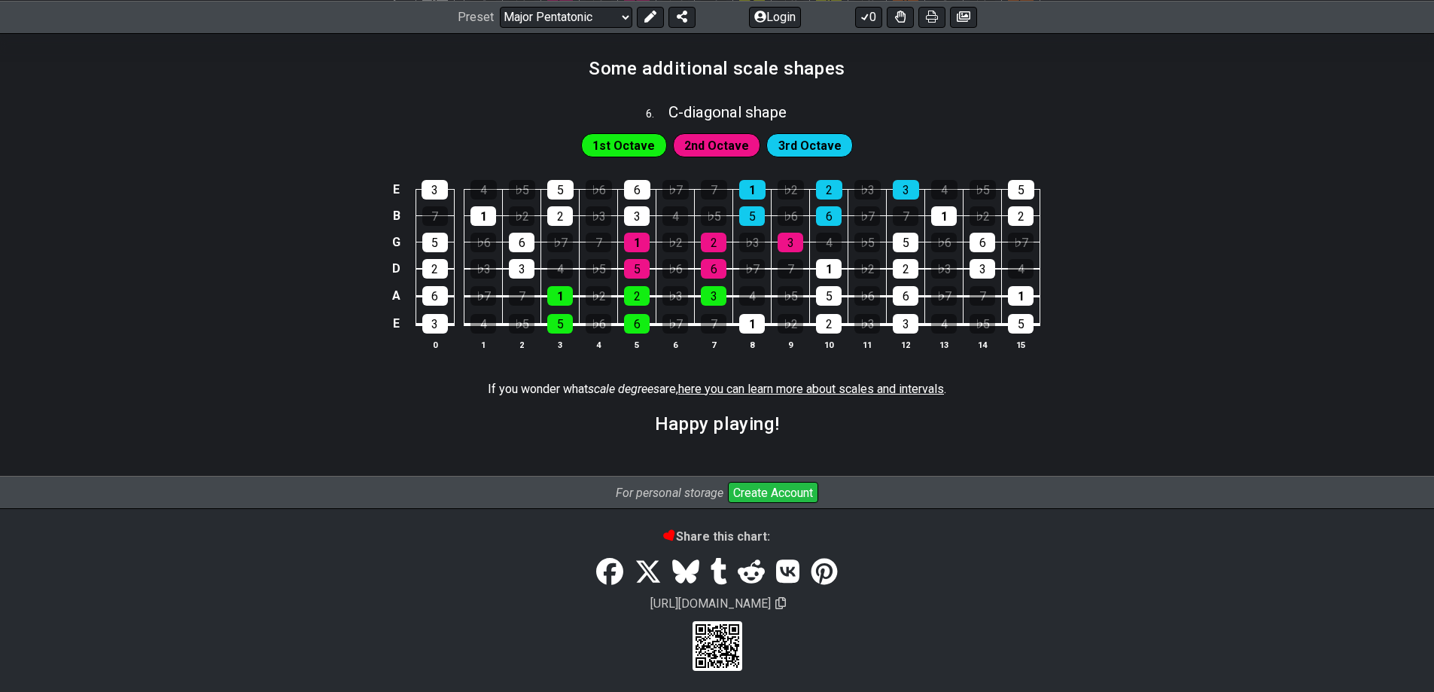
scroll to position [2080, 0]
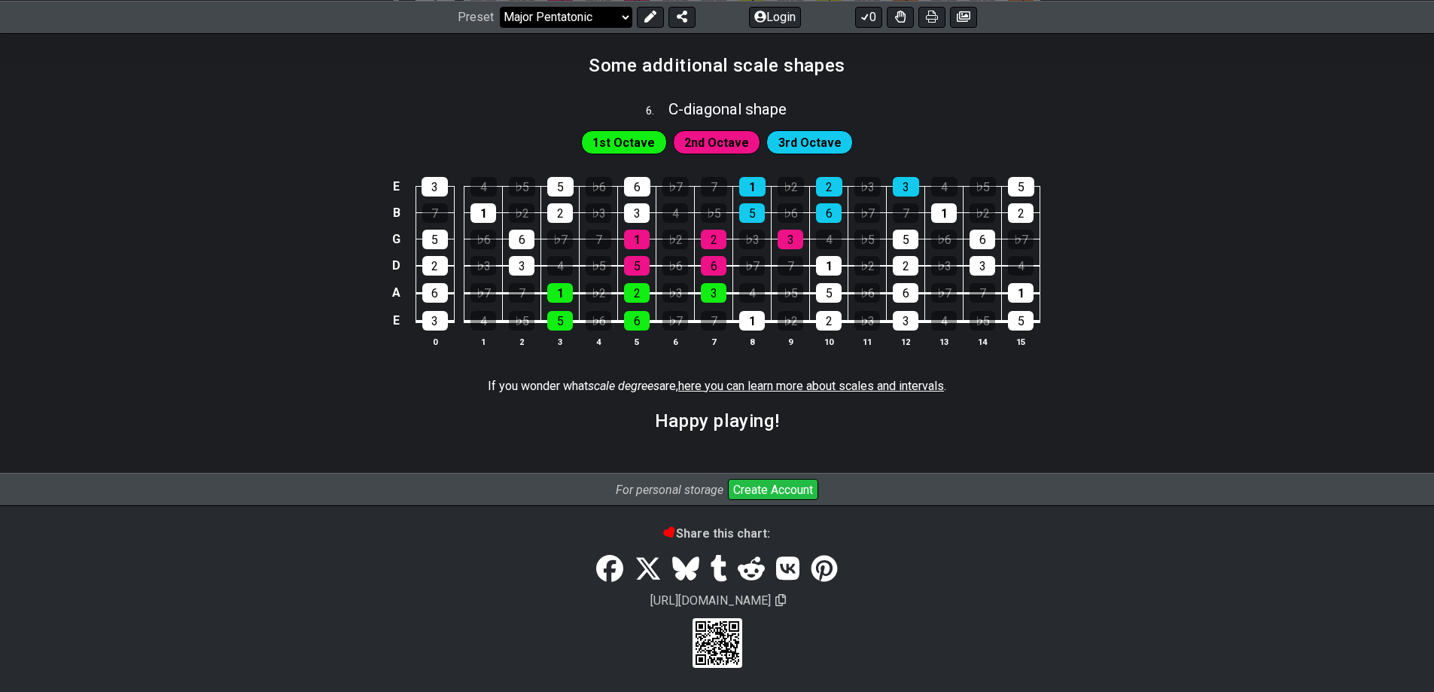
click at [584, 16] on select "Welcome to #fretflip! Initial Preset Learn and Teach Guitar Online Minor Pentat…" at bounding box center [566, 16] width 132 height 21
click at [500, 27] on select "Welcome to #fretflip! Initial Preset Learn and Teach Guitar Online Minor Pentat…" at bounding box center [566, 16] width 132 height 21
select select "/the-7-modes"
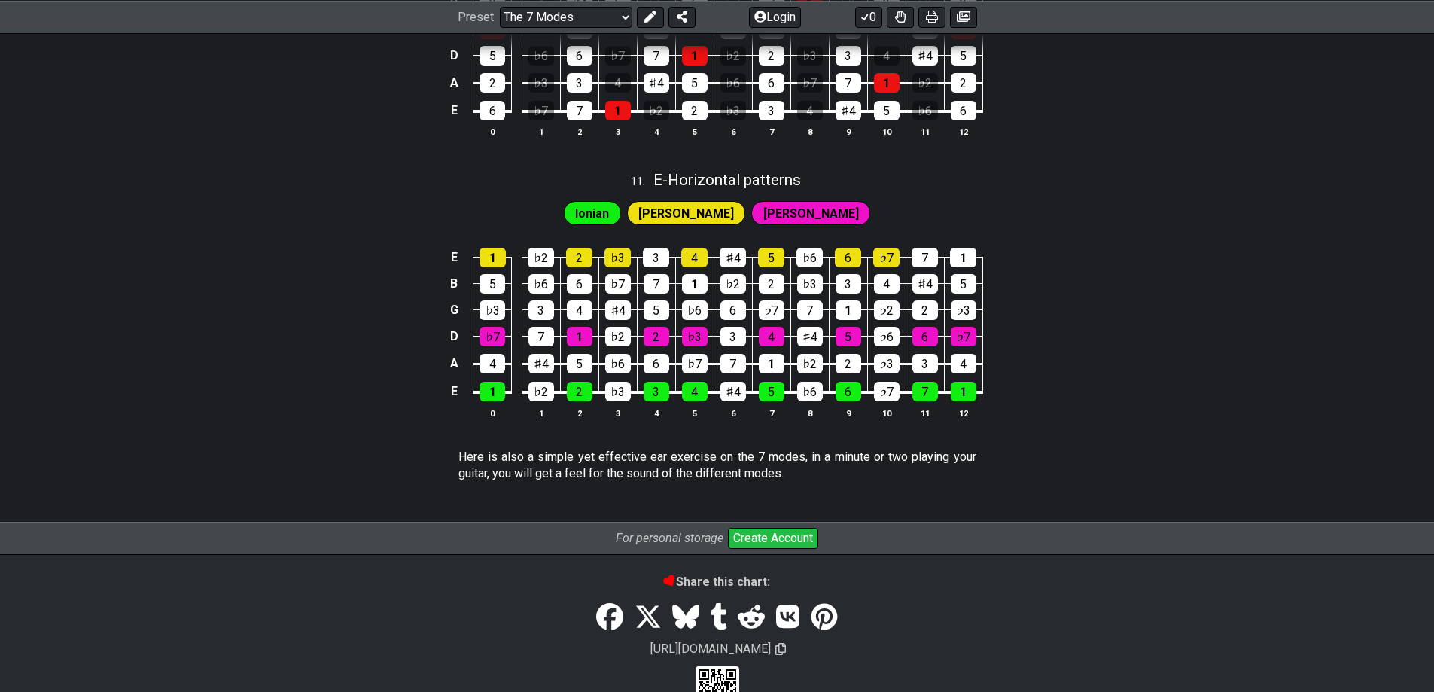
scroll to position [2884, 0]
